Goal: Task Accomplishment & Management: Manage account settings

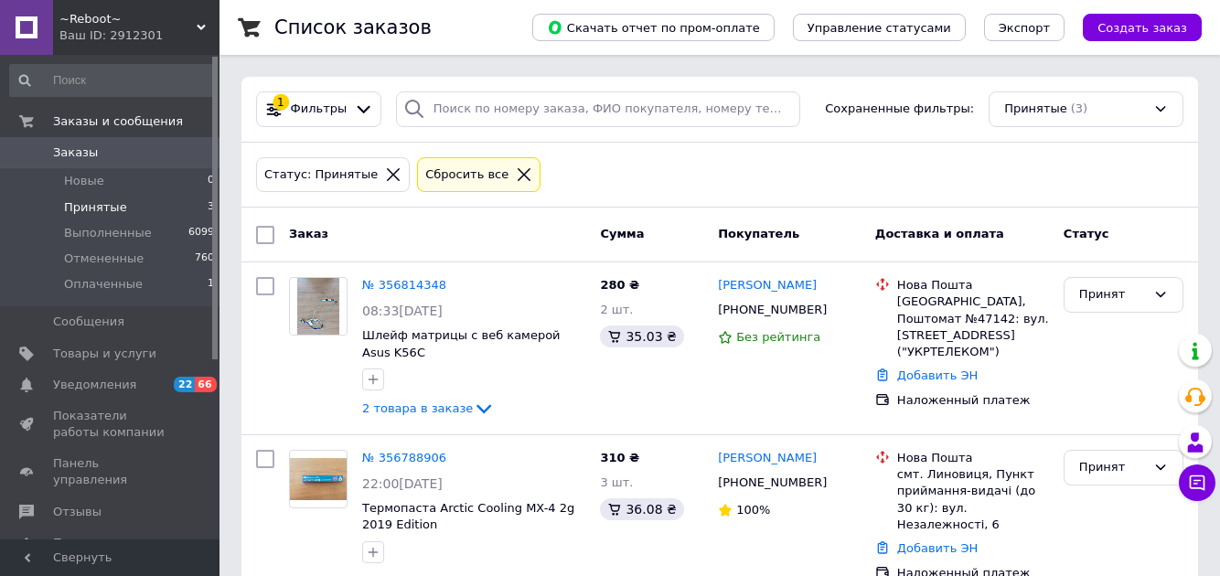
click at [78, 280] on span "Оплаченные" at bounding box center [103, 284] width 79 height 16
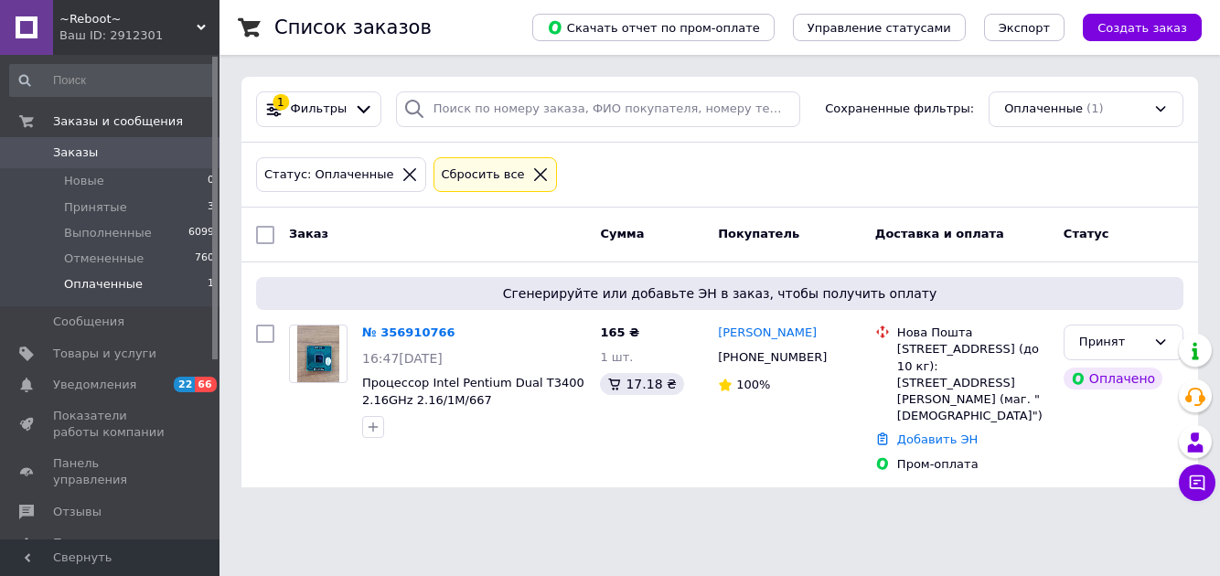
click at [73, 207] on span "Принятые" at bounding box center [95, 207] width 63 height 16
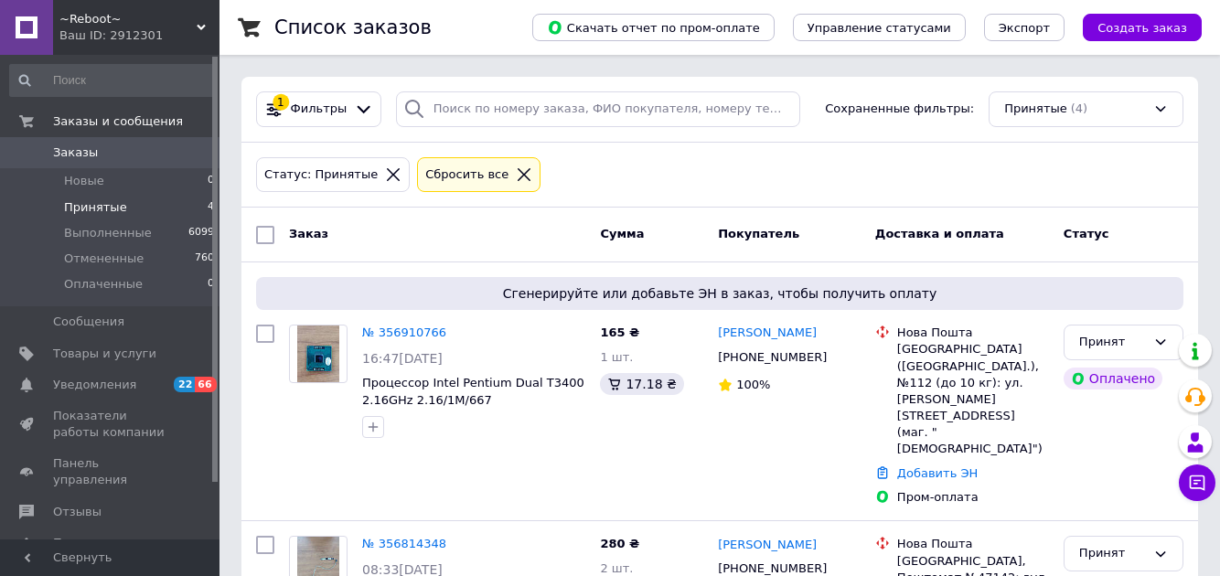
scroll to position [298, 0]
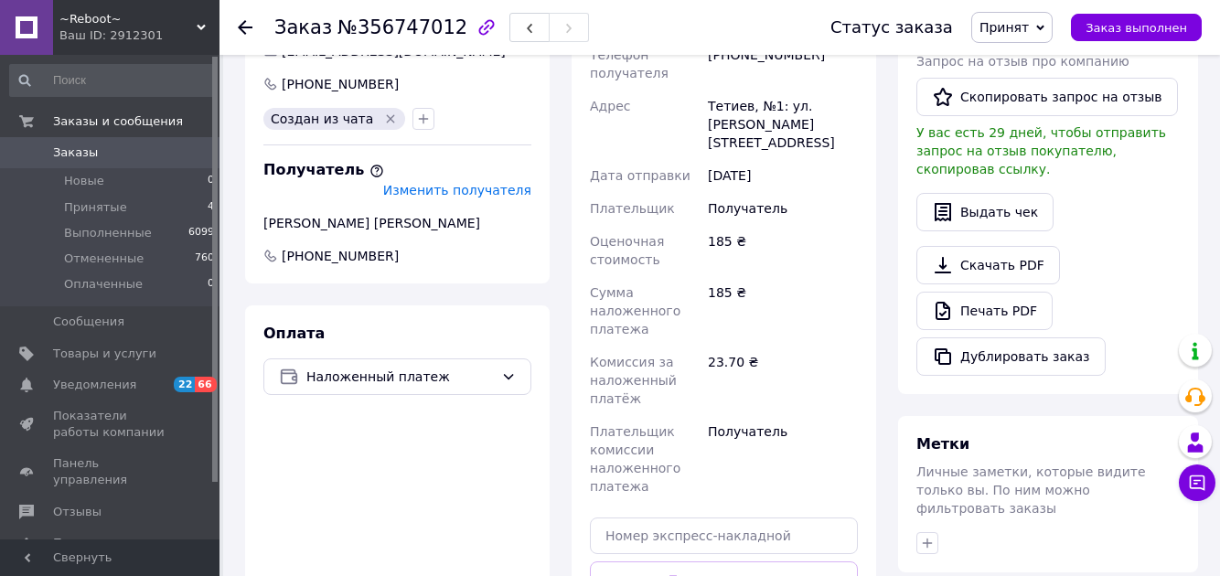
scroll to position [501, 0]
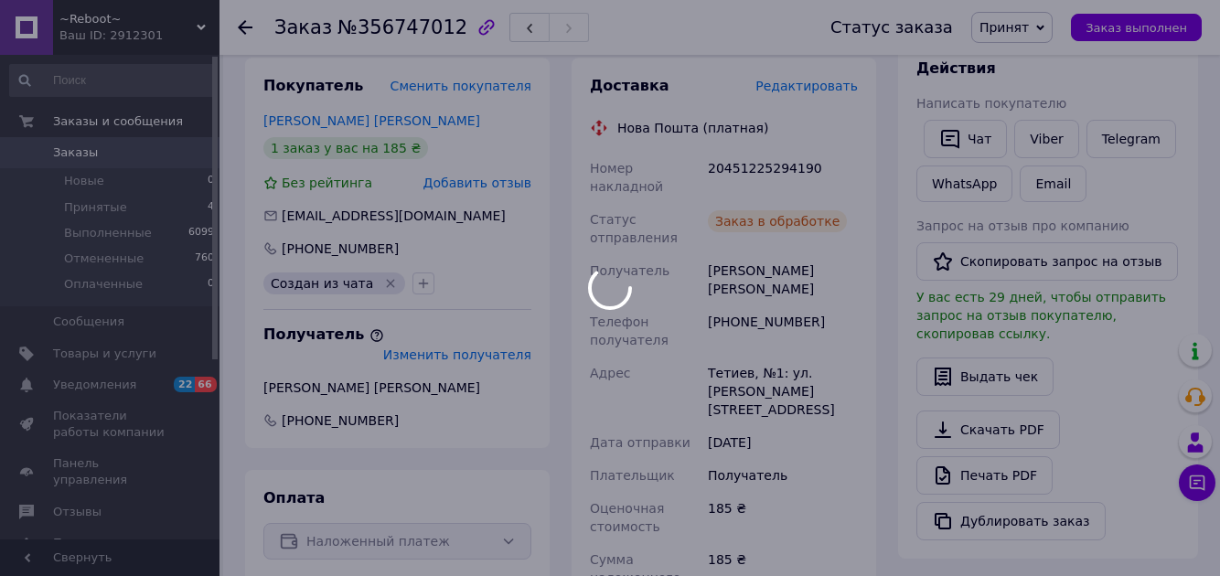
scroll to position [300, 0]
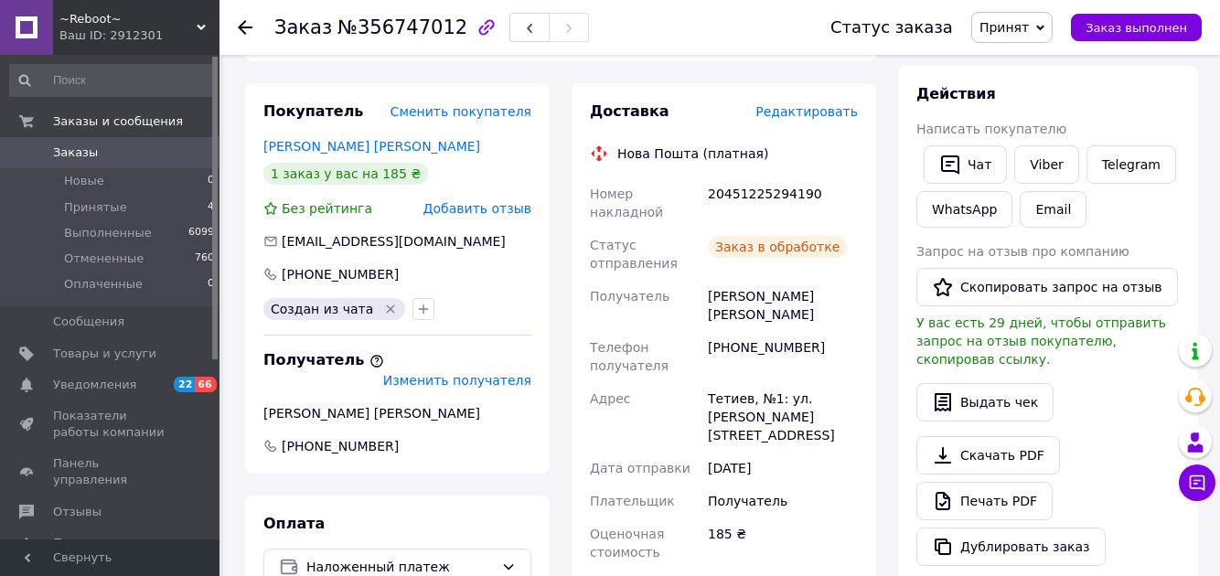
click at [71, 210] on span "Принятые" at bounding box center [95, 207] width 63 height 16
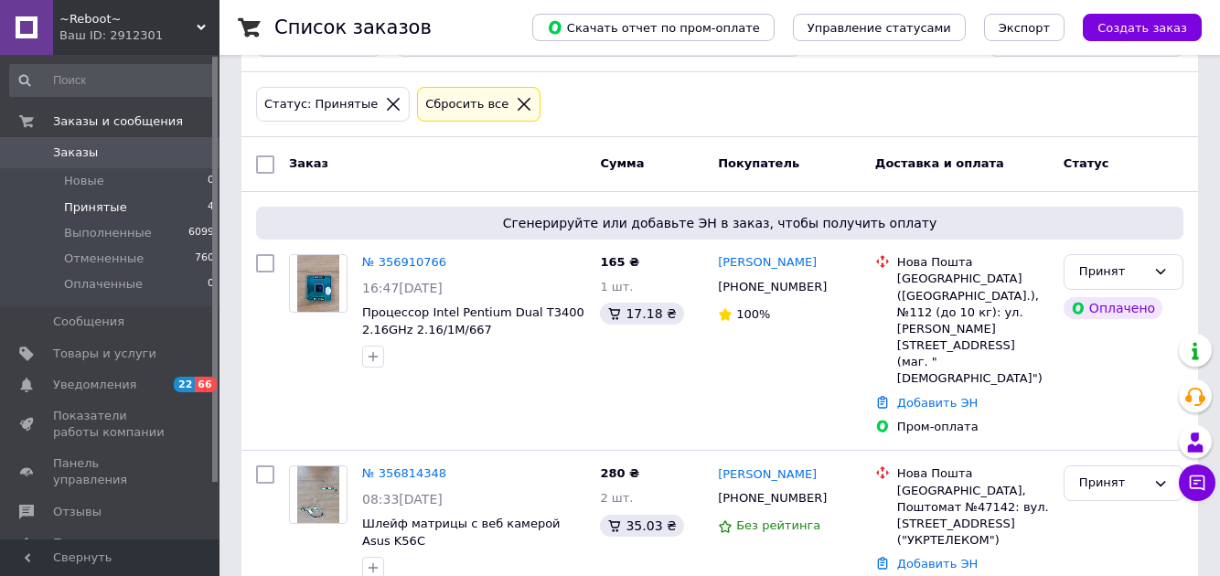
scroll to position [324, 0]
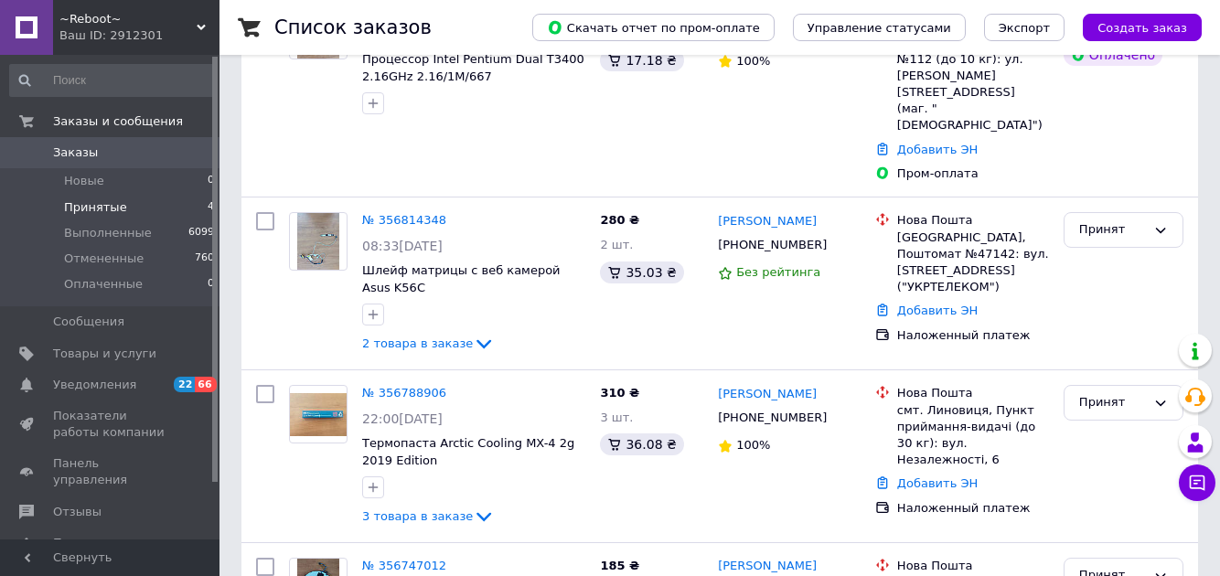
click at [408, 386] on link "№ 356788906" at bounding box center [404, 393] width 84 height 14
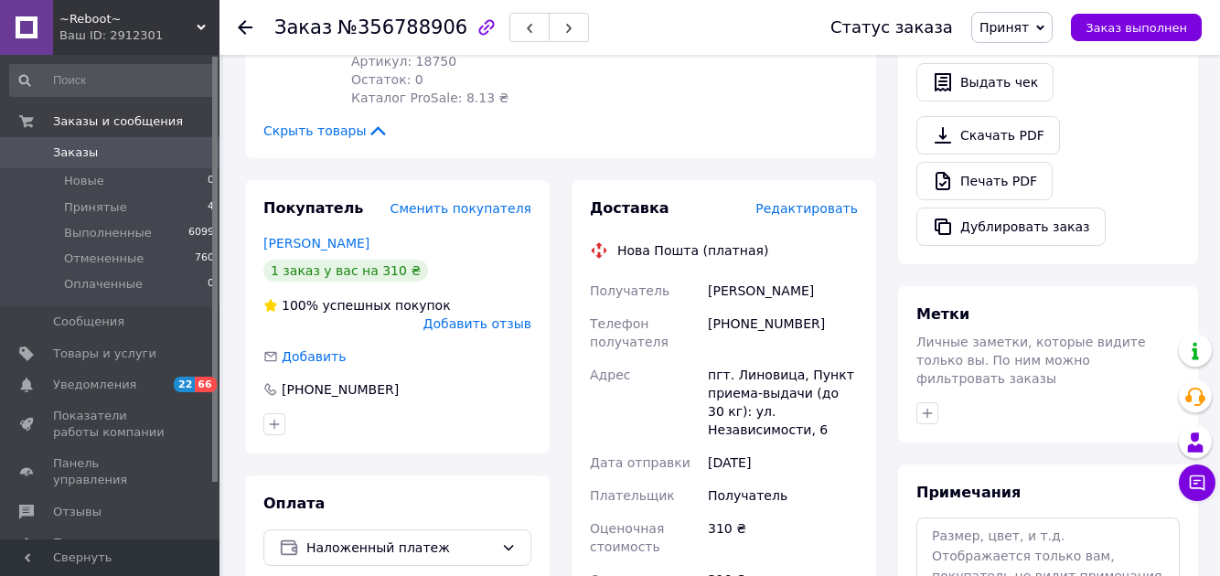
scroll to position [866, 0]
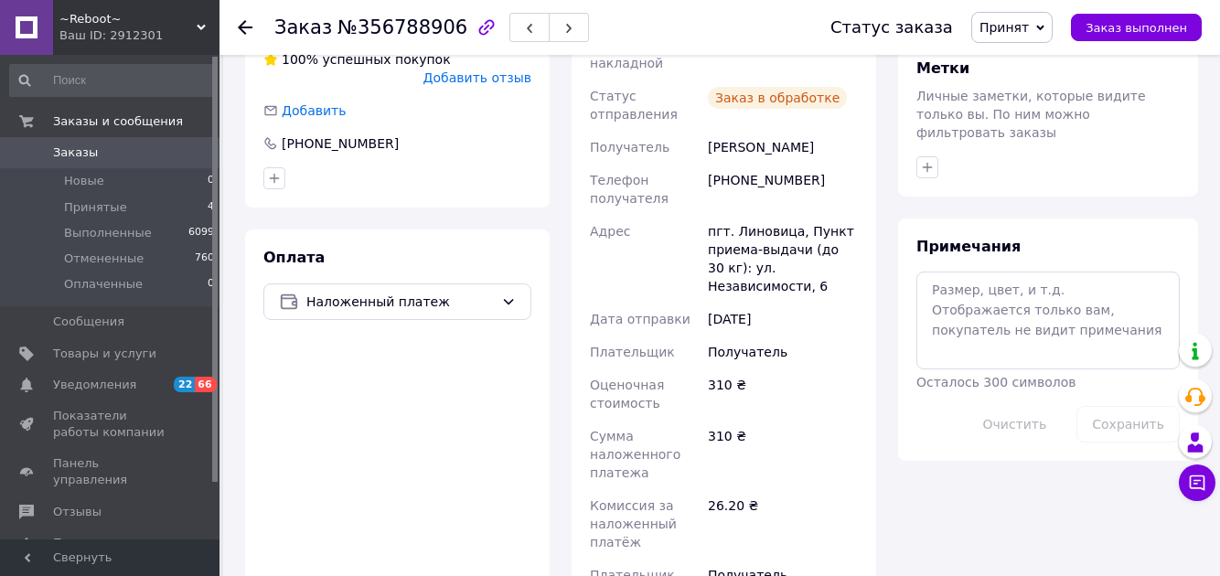
click at [70, 210] on span "Принятые" at bounding box center [95, 207] width 63 height 16
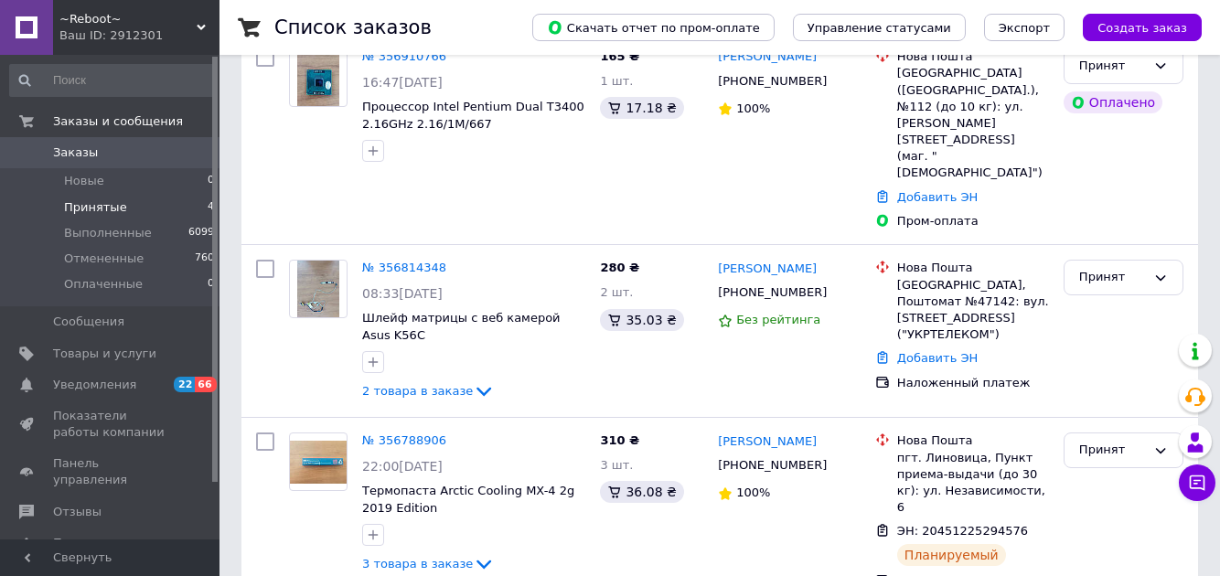
scroll to position [277, 0]
click at [405, 260] on link "№ 356814348" at bounding box center [404, 267] width 84 height 14
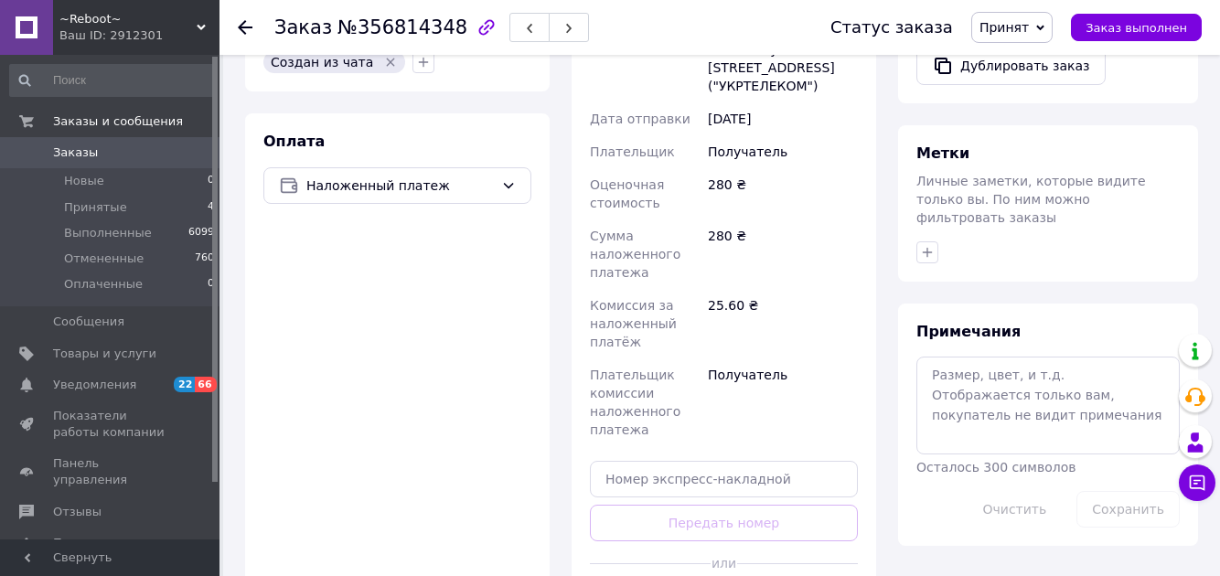
scroll to position [778, 0]
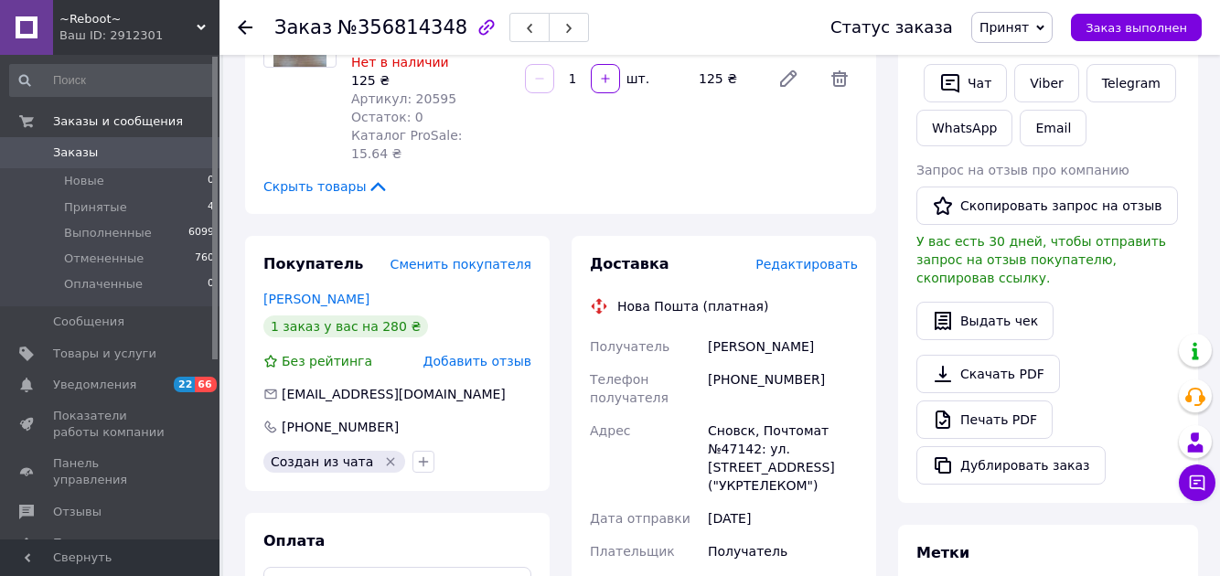
scroll to position [375, 0]
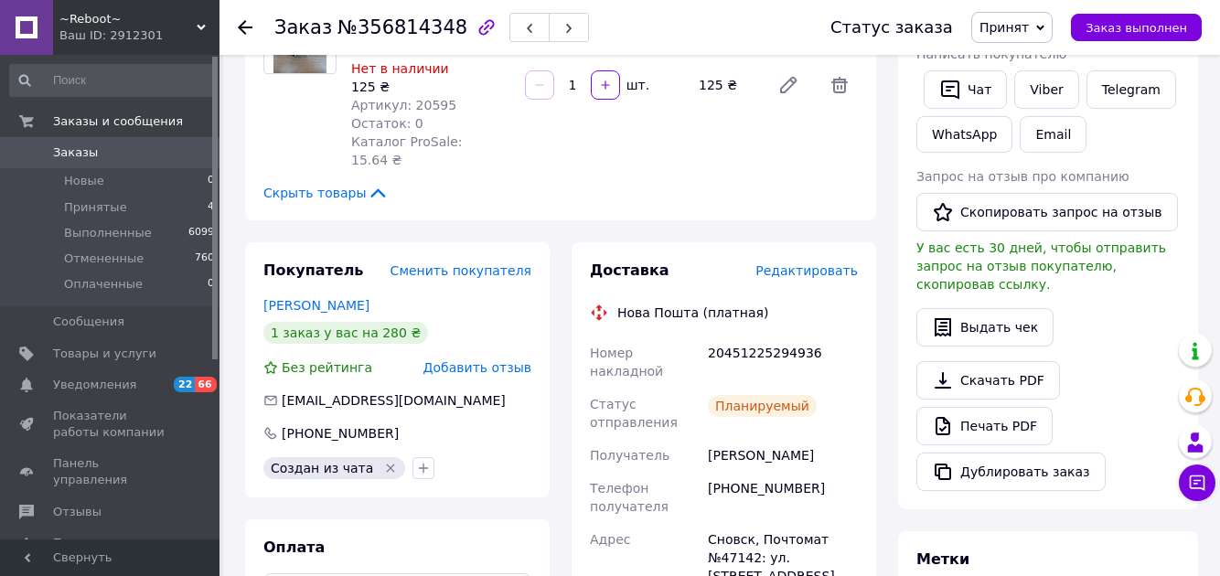
click at [83, 204] on span "Принятые" at bounding box center [95, 207] width 63 height 16
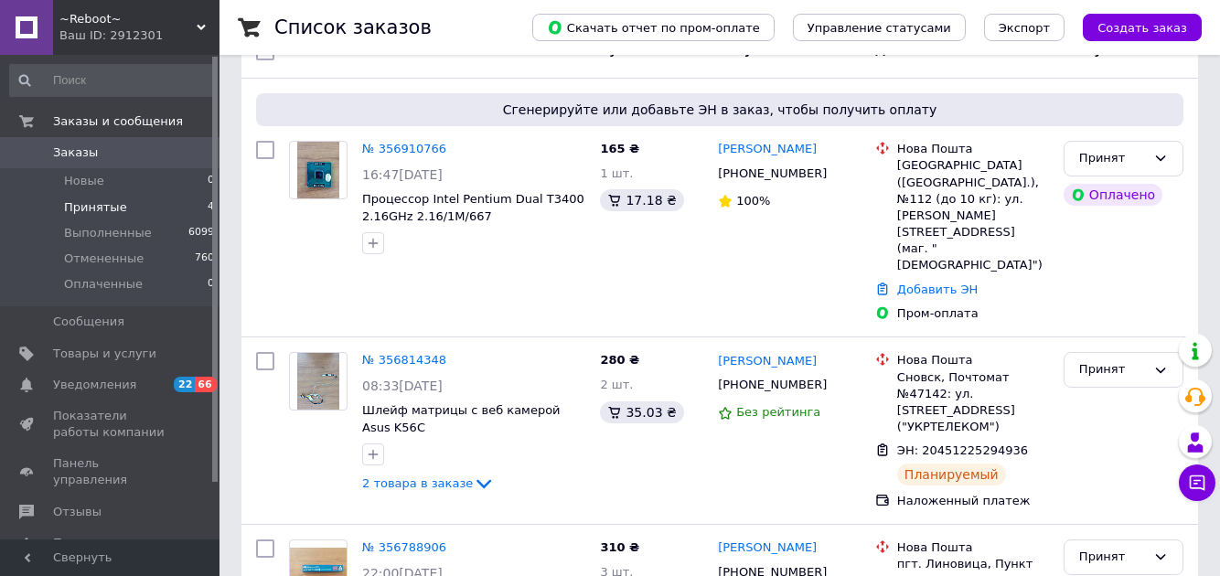
click at [410, 149] on link "№ 356910766" at bounding box center [404, 149] width 84 height 14
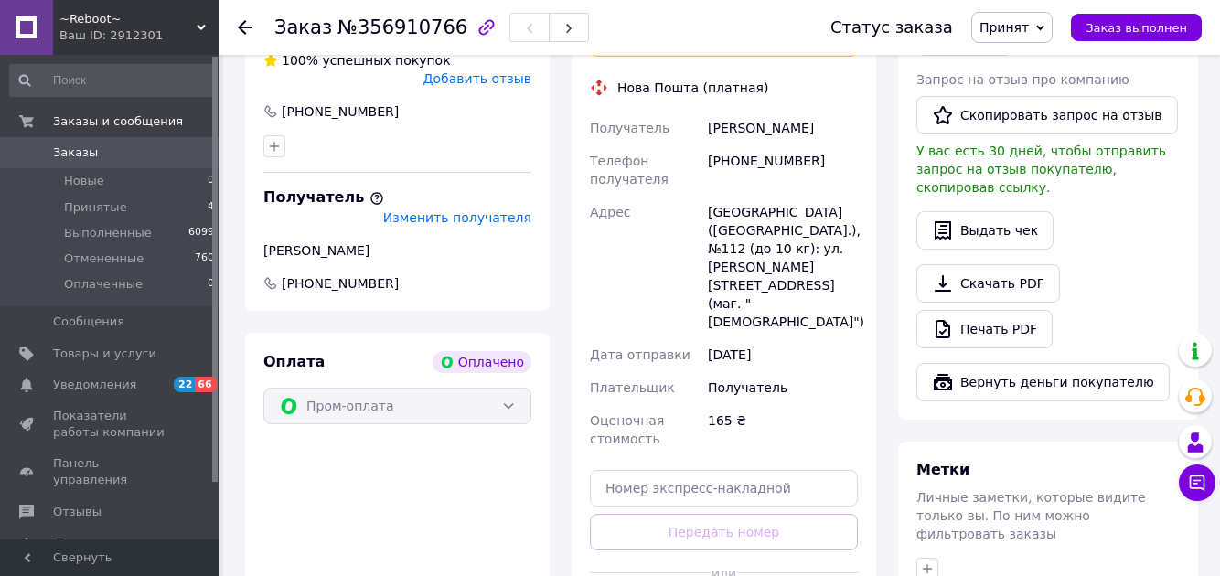
scroll to position [549, 0]
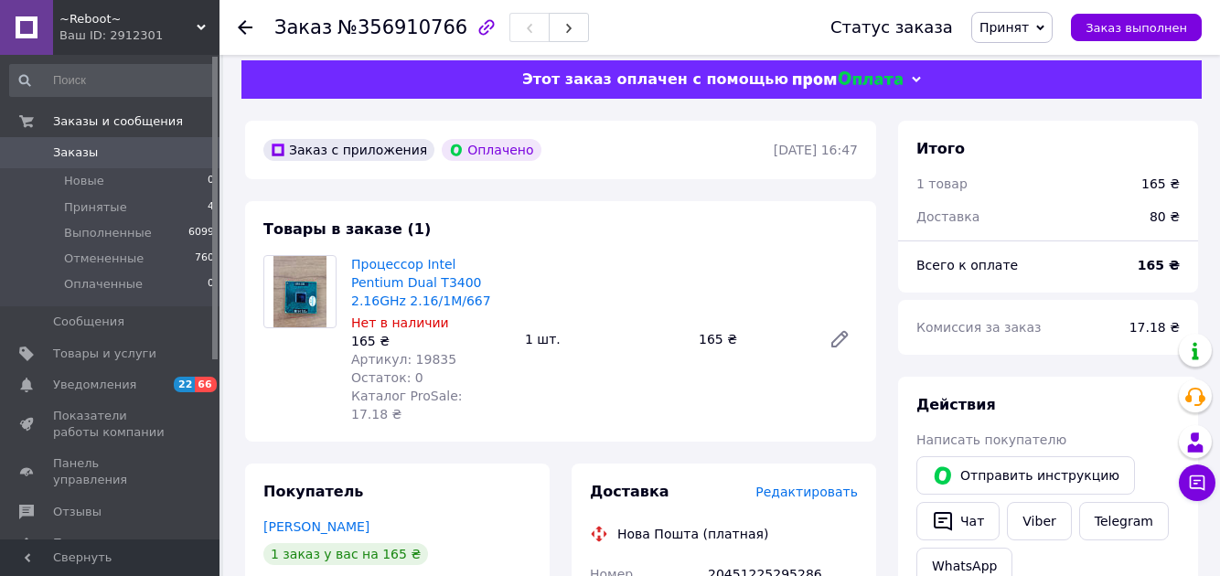
scroll to position [0, 0]
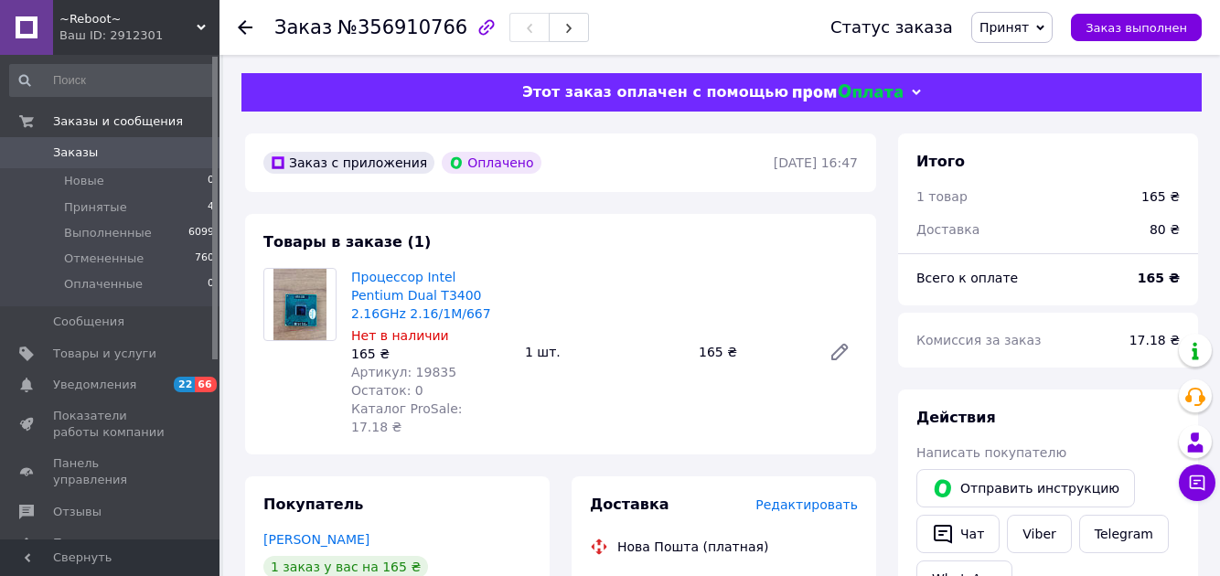
click at [90, 208] on span "Принятые" at bounding box center [95, 207] width 63 height 16
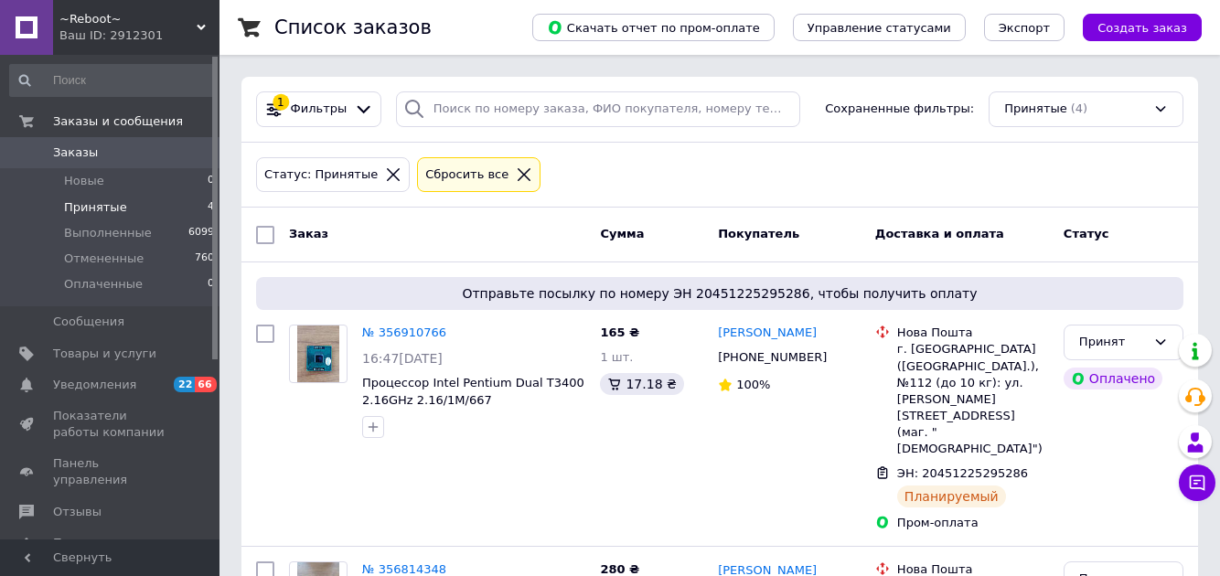
click at [57, 504] on span "Отзывы" at bounding box center [77, 512] width 48 height 16
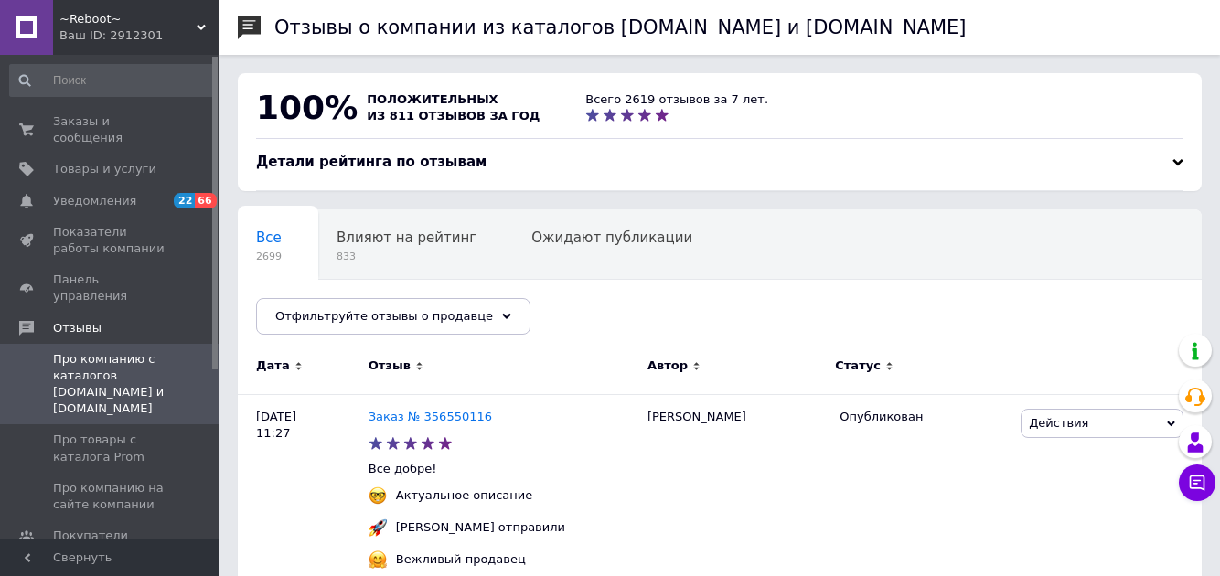
click at [93, 121] on span "Заказы и сообщения" at bounding box center [111, 129] width 116 height 33
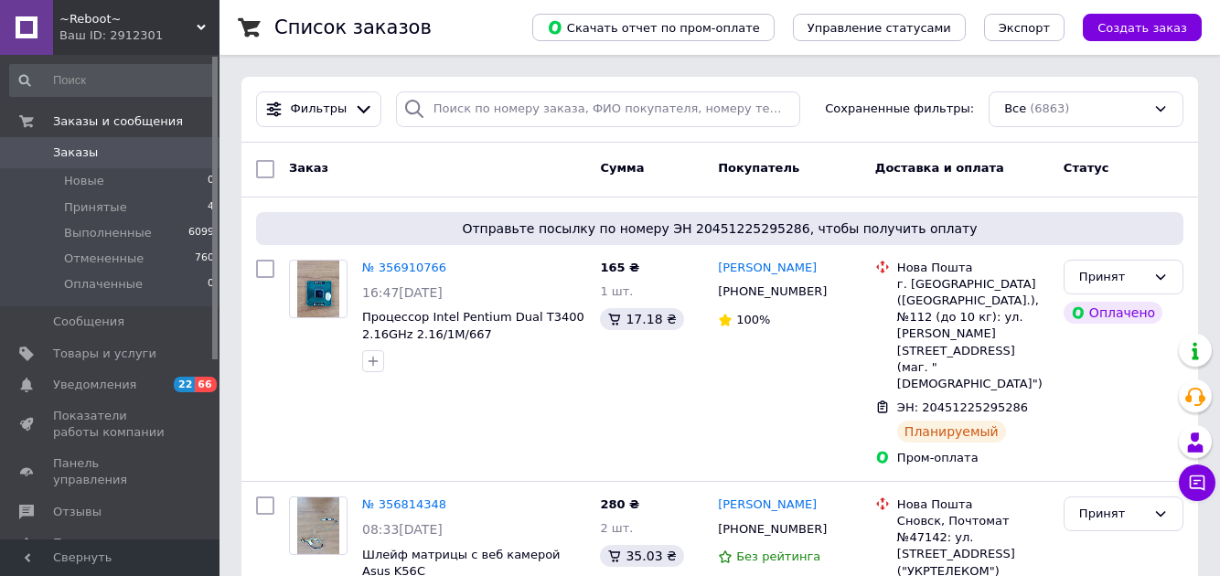
click at [411, 267] on link "№ 356910766" at bounding box center [404, 268] width 84 height 14
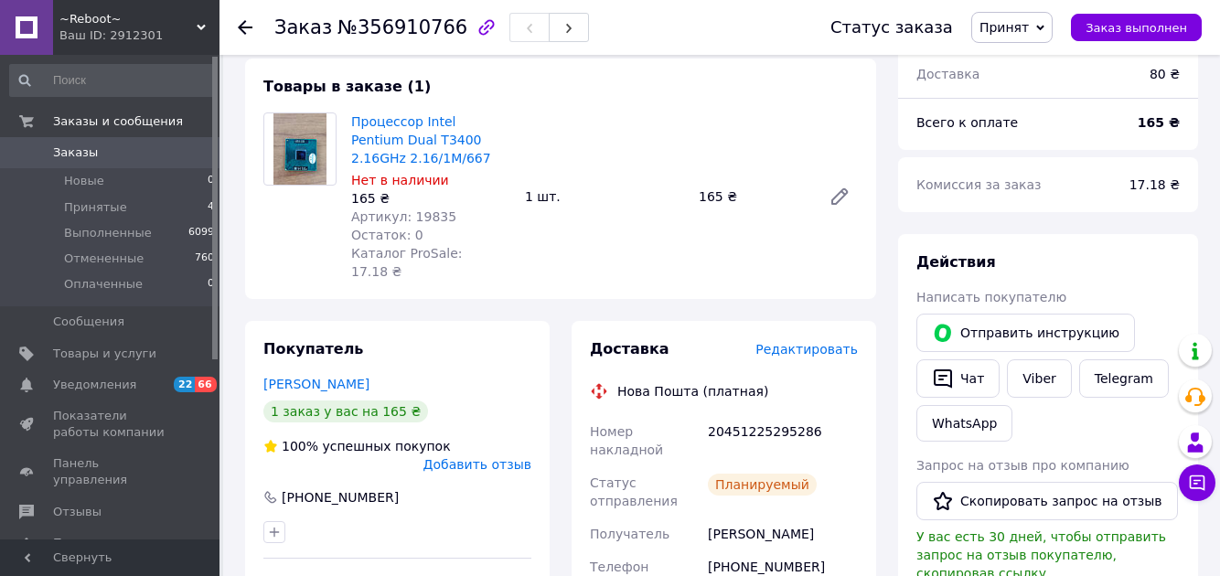
scroll to position [159, 0]
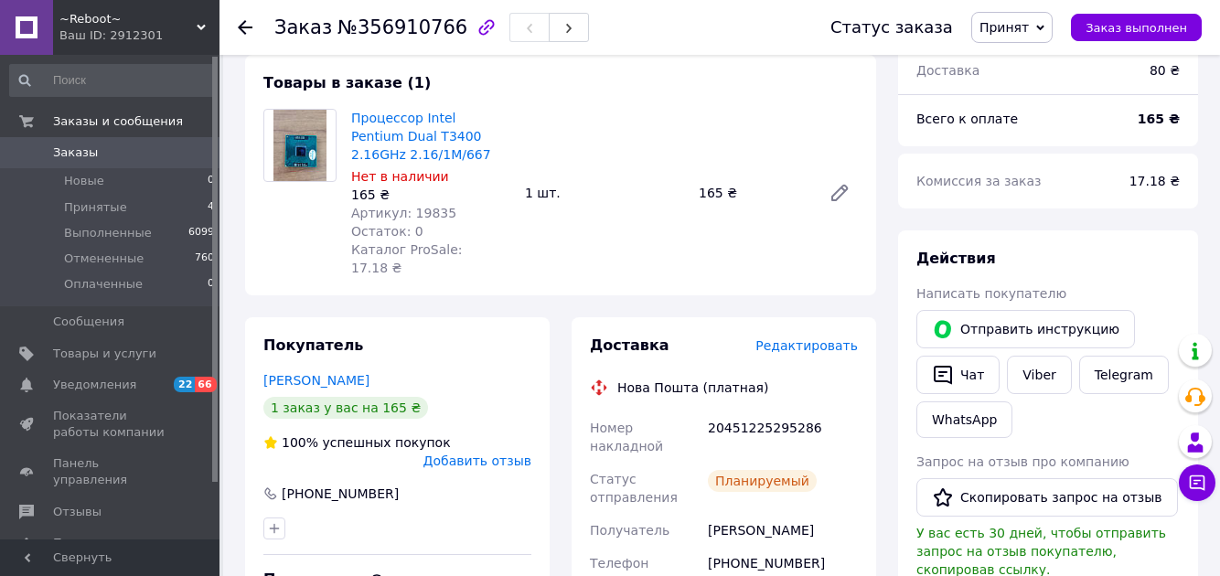
click at [42, 504] on span at bounding box center [26, 512] width 53 height 16
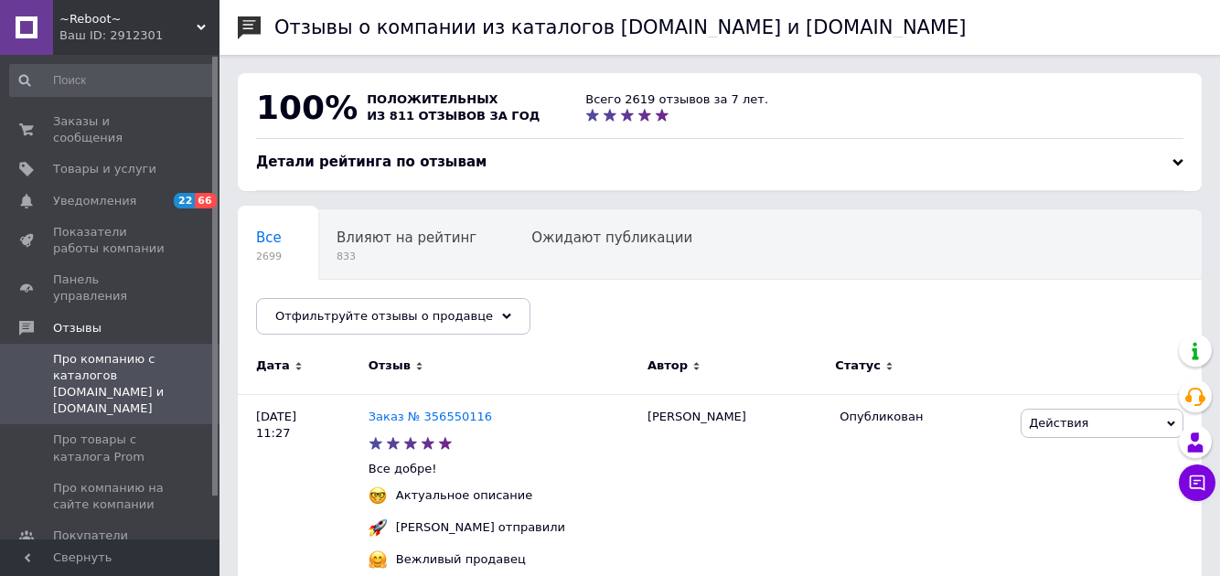
click at [73, 131] on span "Заказы и сообщения" at bounding box center [111, 129] width 116 height 33
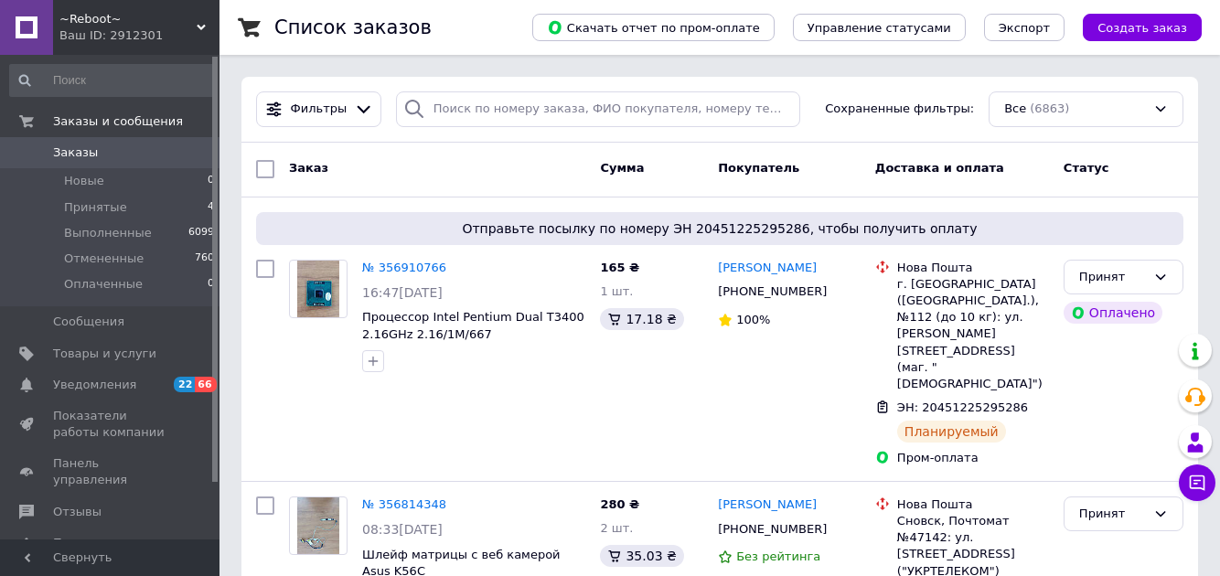
click at [77, 202] on span "Принятые" at bounding box center [95, 207] width 63 height 16
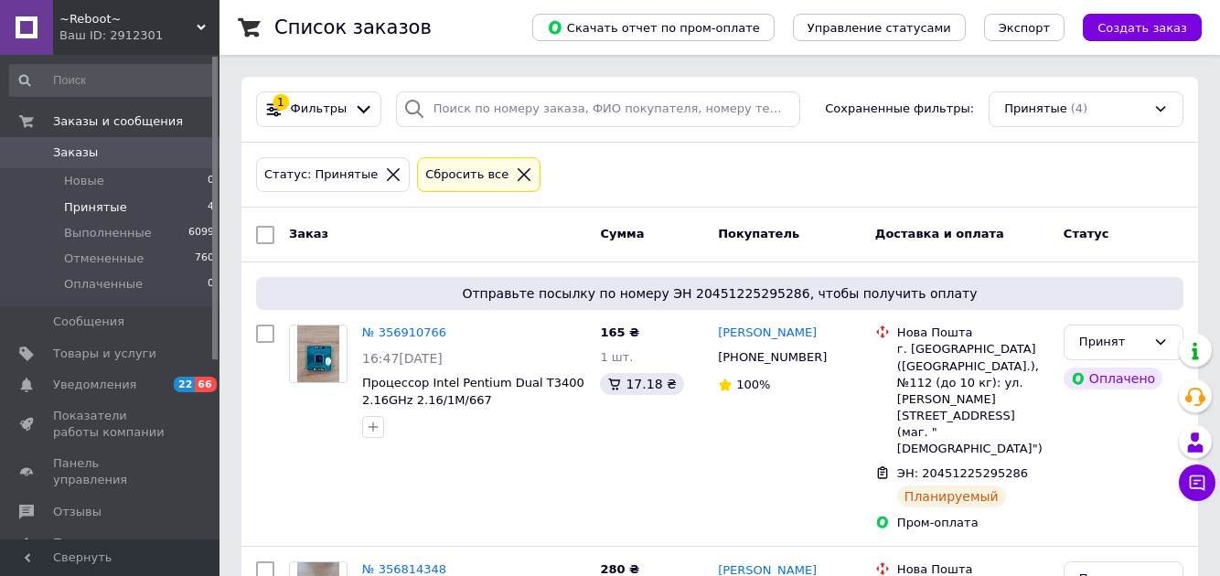
click at [55, 354] on span "Товары и услуги" at bounding box center [104, 354] width 103 height 16
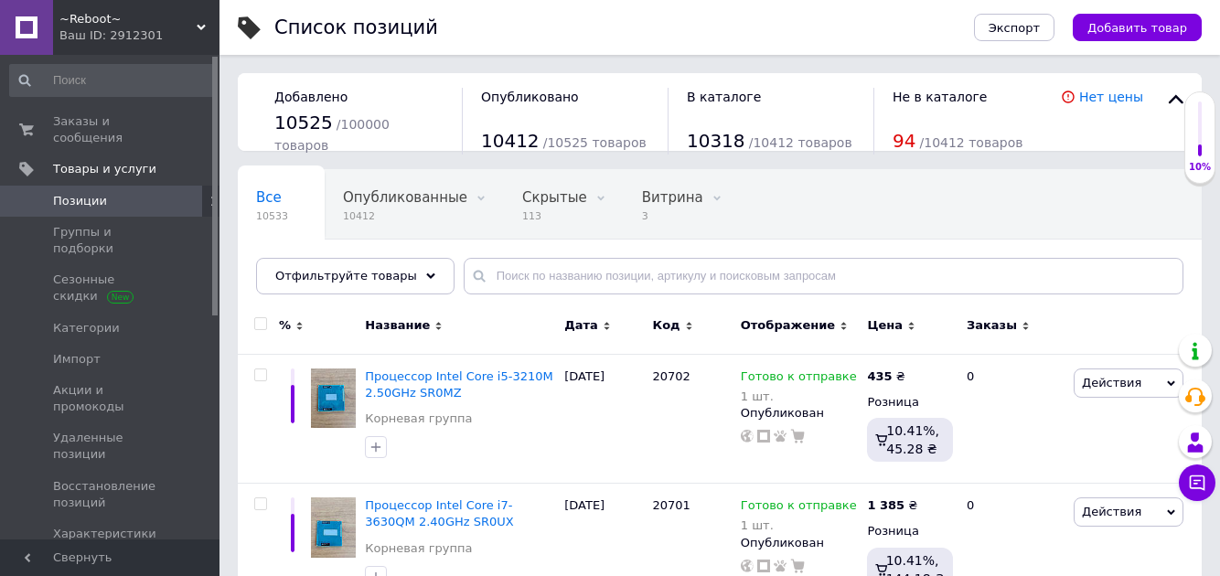
click at [536, 202] on span "Скрытые" at bounding box center [554, 197] width 65 height 16
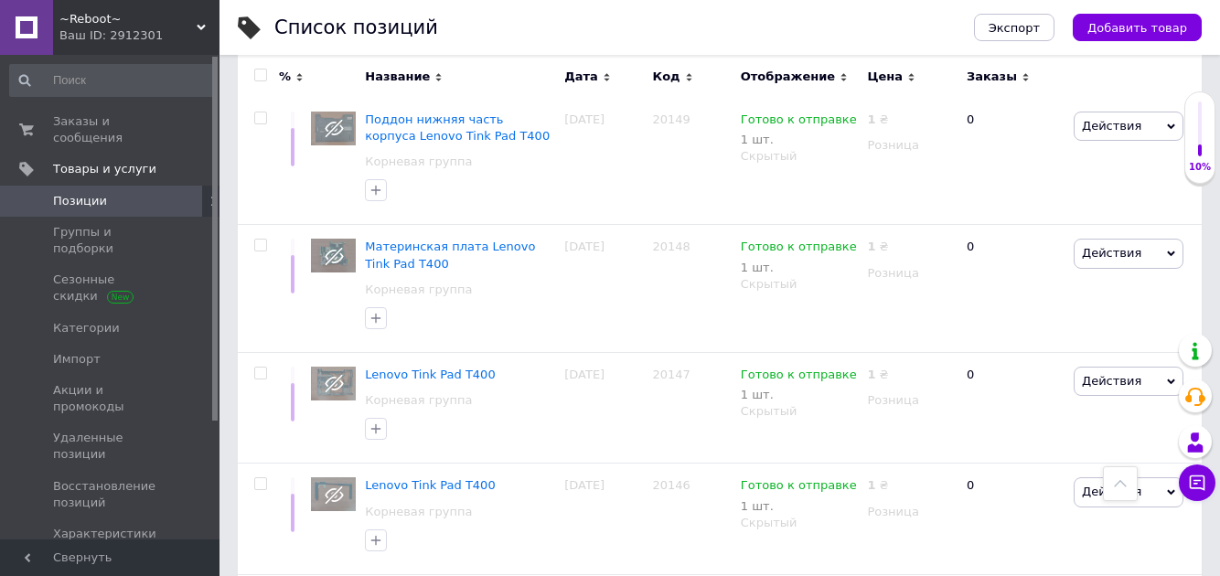
scroll to position [2190, 0]
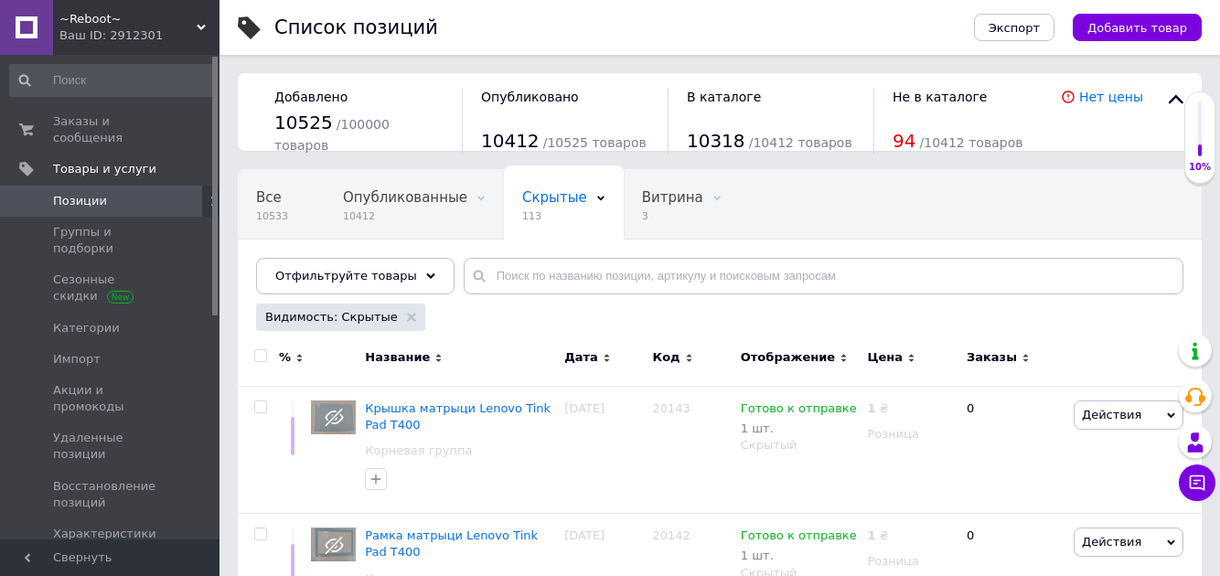
click at [80, 132] on span "Заказы и сообщения" at bounding box center [111, 129] width 116 height 33
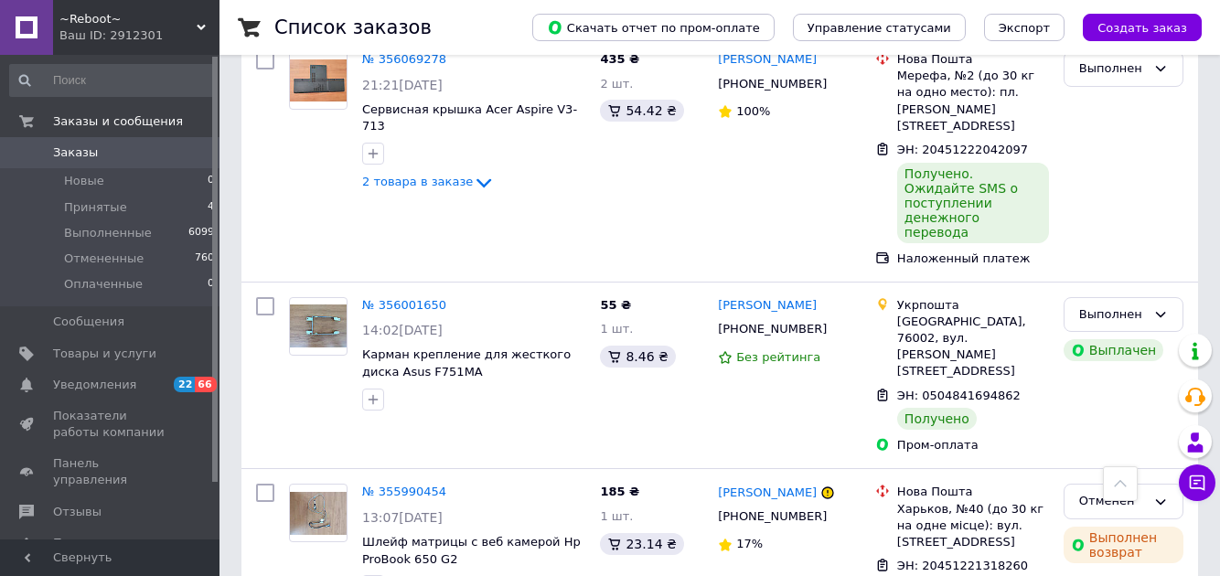
click at [80, 213] on span "Принятые" at bounding box center [95, 207] width 63 height 16
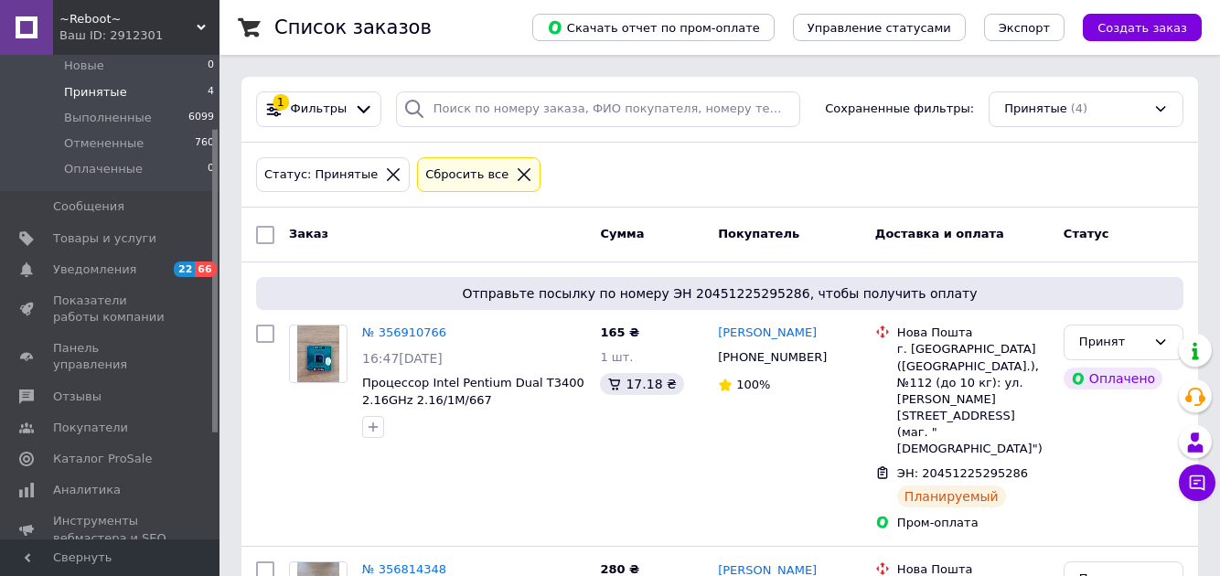
scroll to position [117, 0]
click at [131, 449] on span "Каталог ProSale" at bounding box center [102, 457] width 99 height 16
